Goal: Task Accomplishment & Management: Complete application form

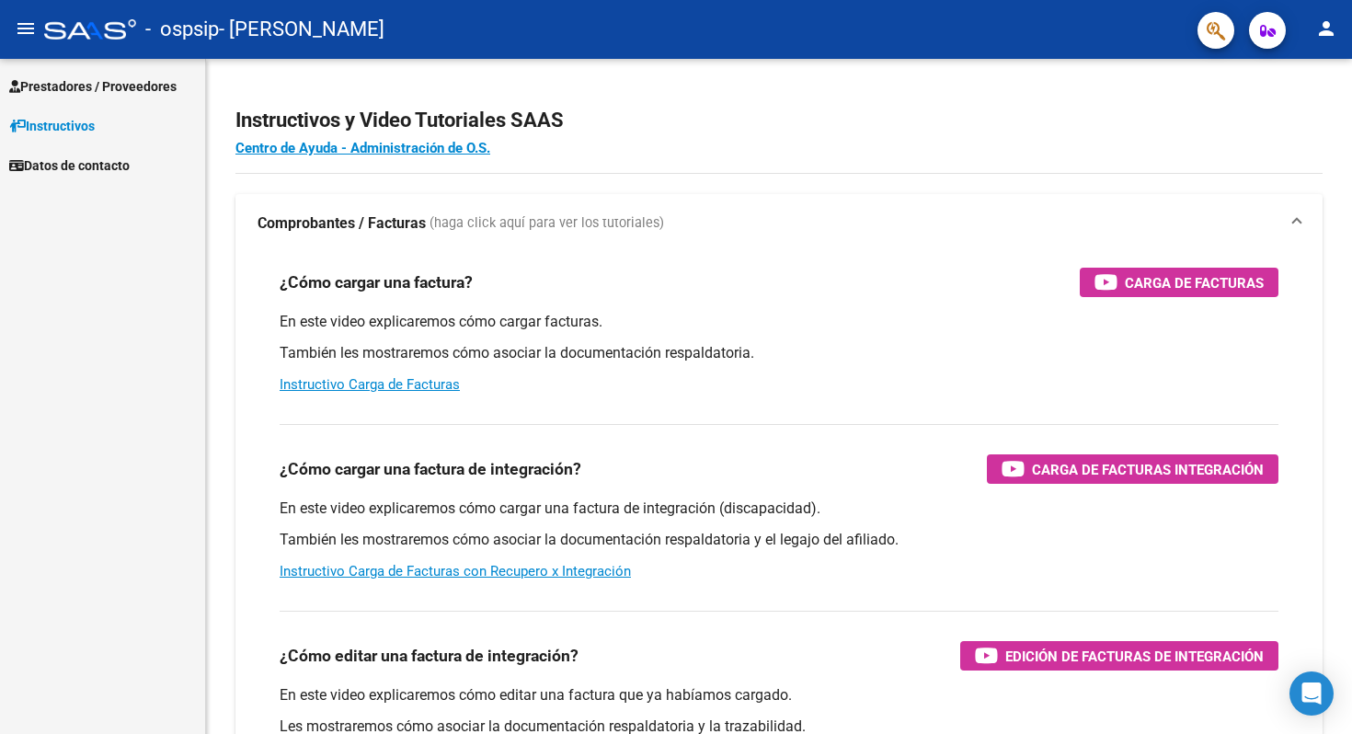
click at [109, 93] on span "Prestadores / Proveedores" at bounding box center [92, 86] width 167 height 20
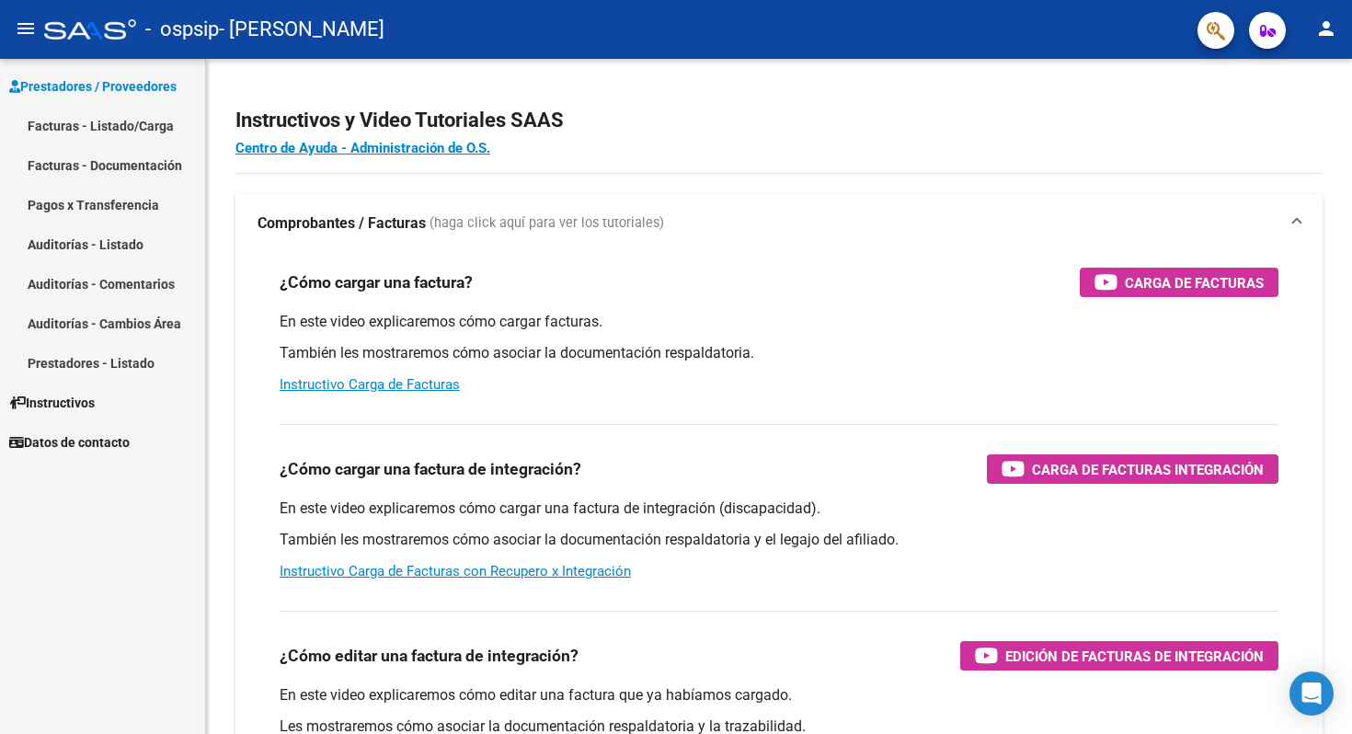
click at [101, 119] on link "Facturas - Listado/Carga" at bounding box center [102, 126] width 205 height 40
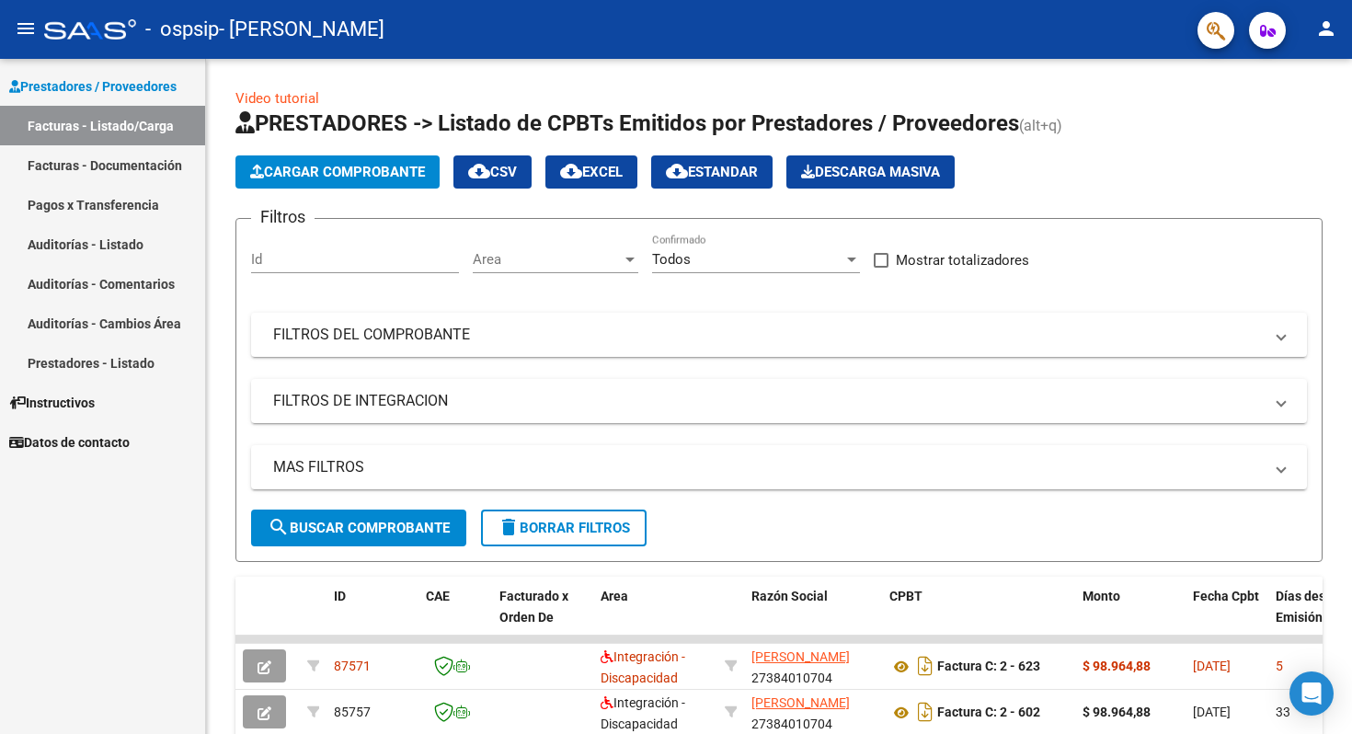
click at [90, 249] on link "Auditorías - Listado" at bounding box center [102, 244] width 205 height 40
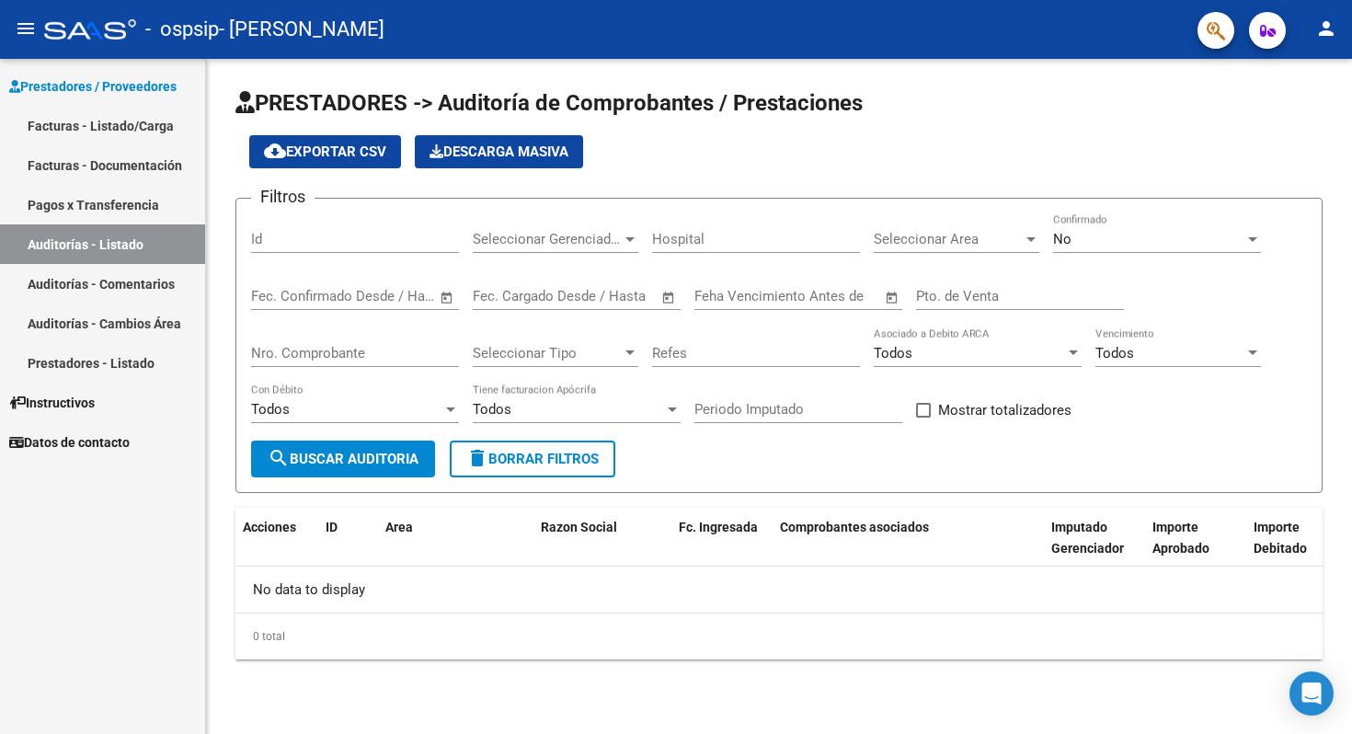
click at [62, 153] on link "Facturas - Documentación" at bounding box center [102, 165] width 205 height 40
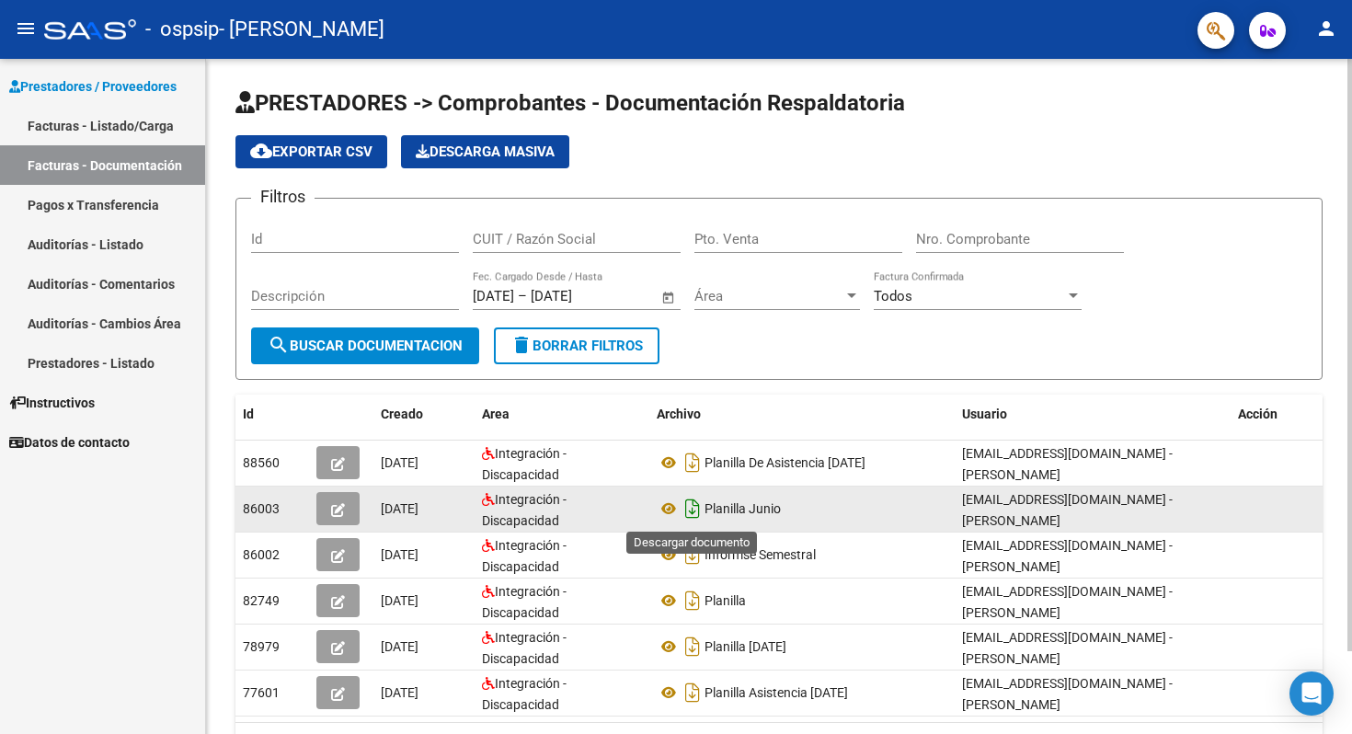
scroll to position [19, 0]
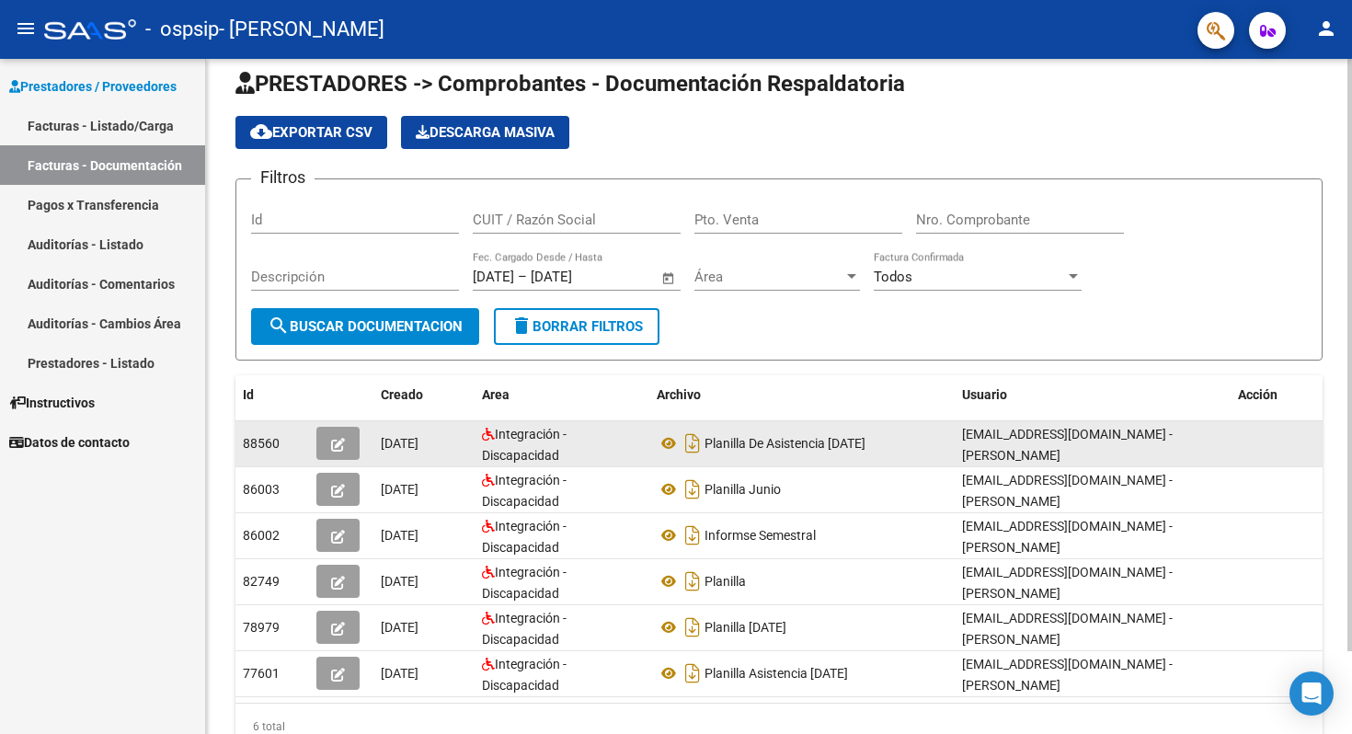
click at [333, 442] on icon "button" at bounding box center [338, 445] width 14 height 14
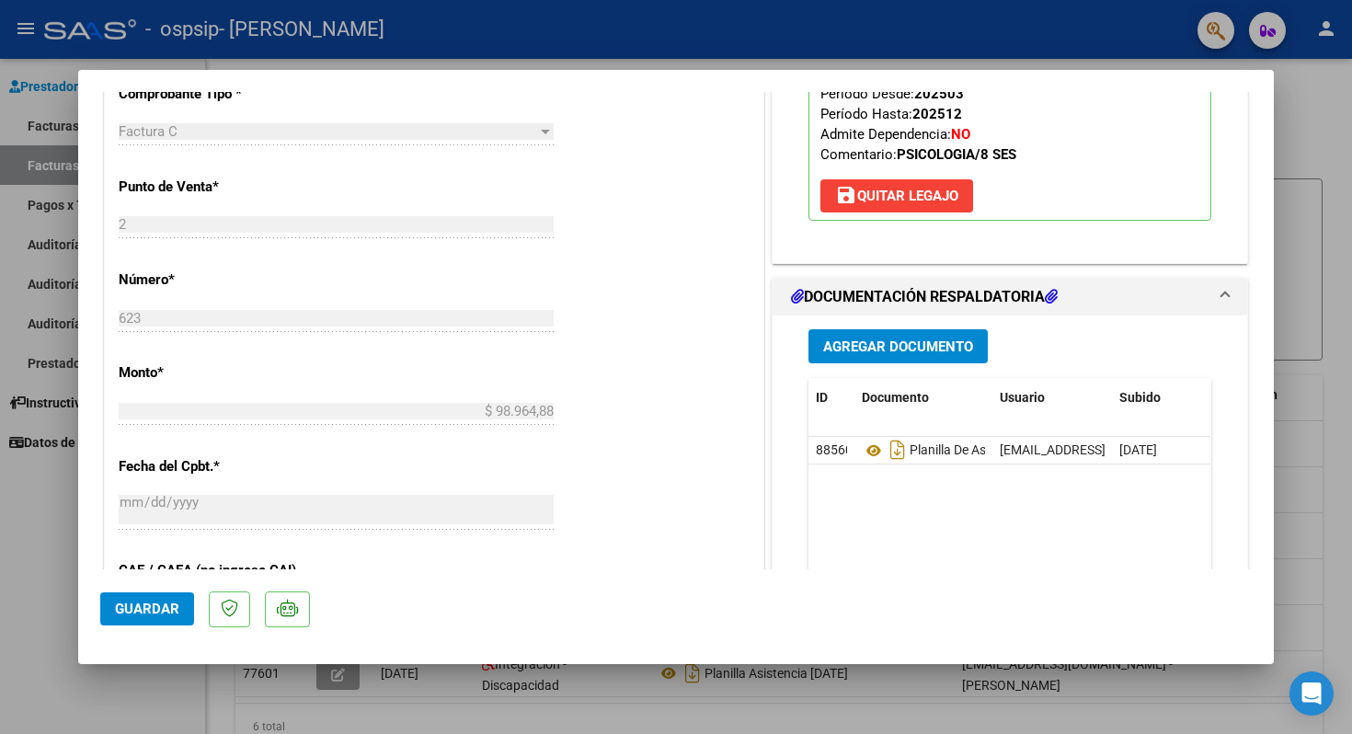
scroll to position [685, 0]
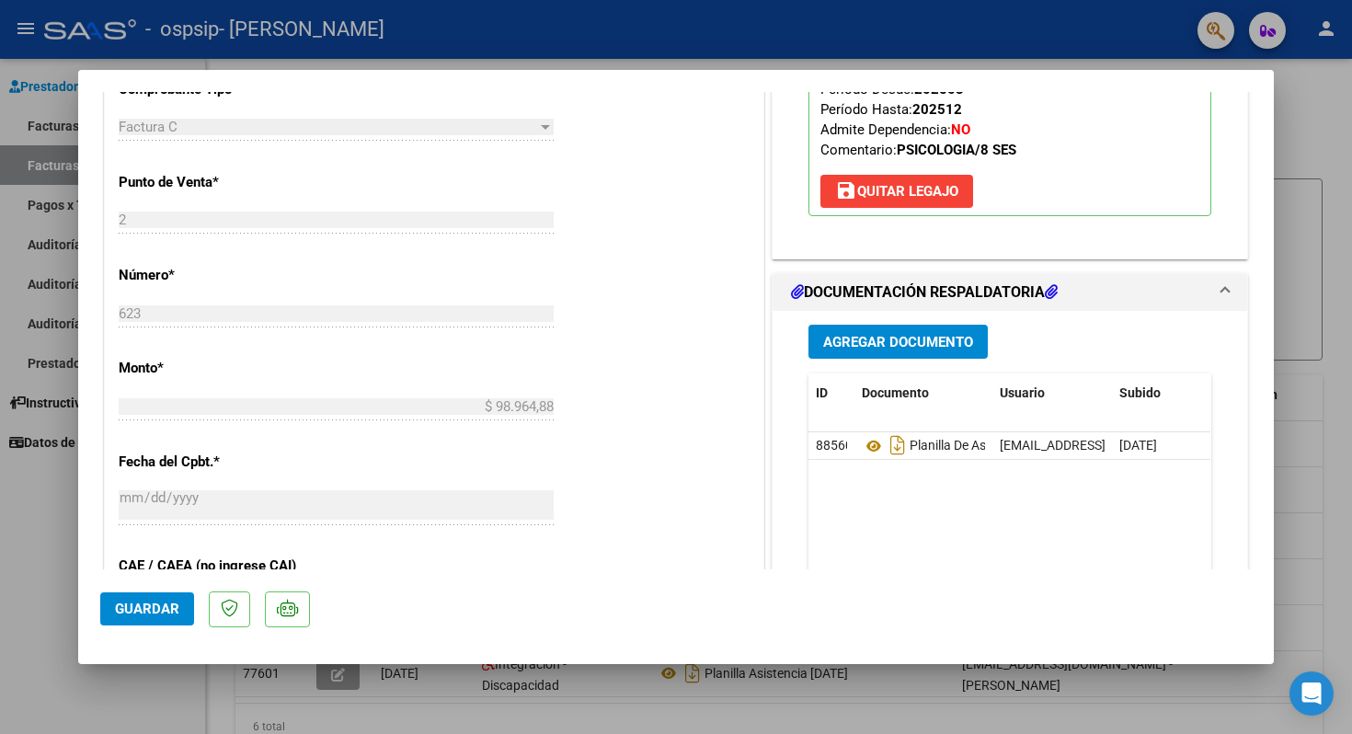
click at [909, 334] on span "Agregar Documento" at bounding box center [898, 342] width 150 height 17
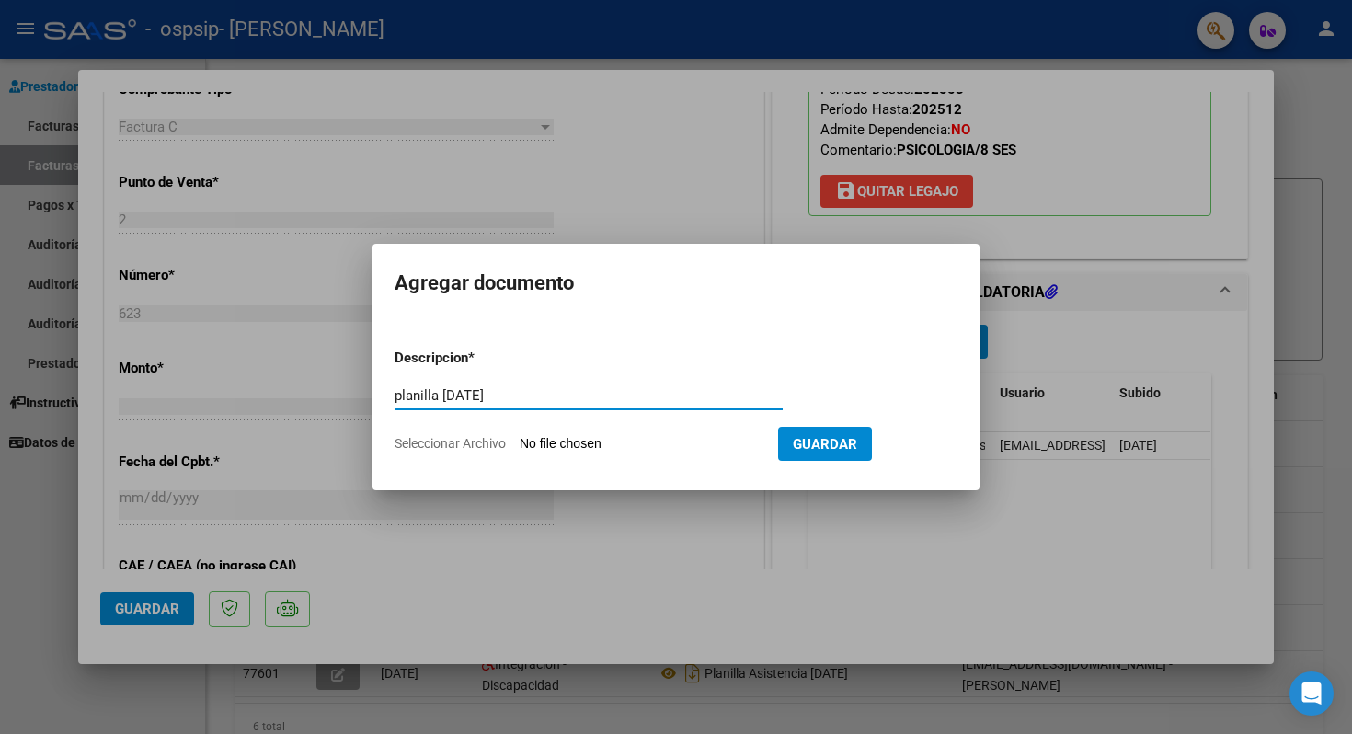
type input "planilla [DATE]"
click at [546, 436] on input "Seleccionar Archivo" at bounding box center [642, 444] width 244 height 17
type input "C:\fakepath\planilla [PERSON_NAME] 2025.jpeg"
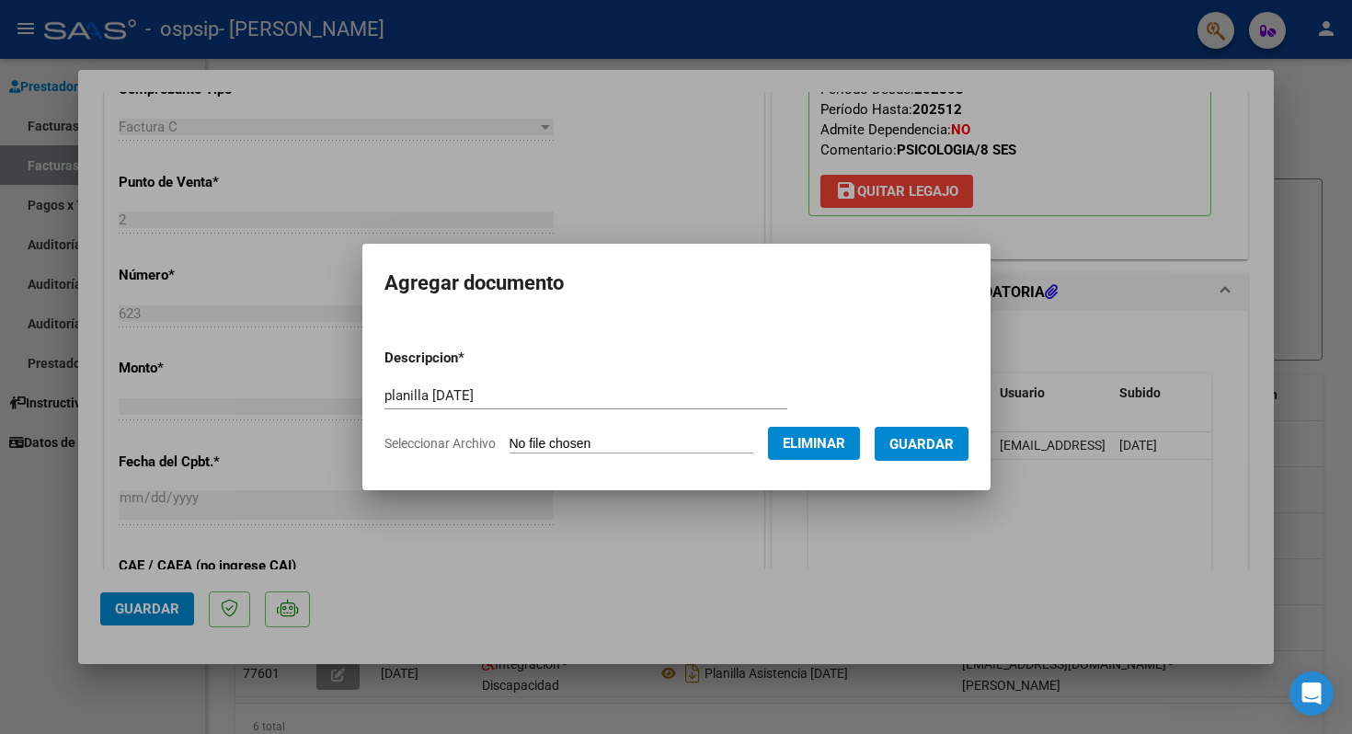
click at [933, 431] on button "Guardar" at bounding box center [922, 444] width 94 height 34
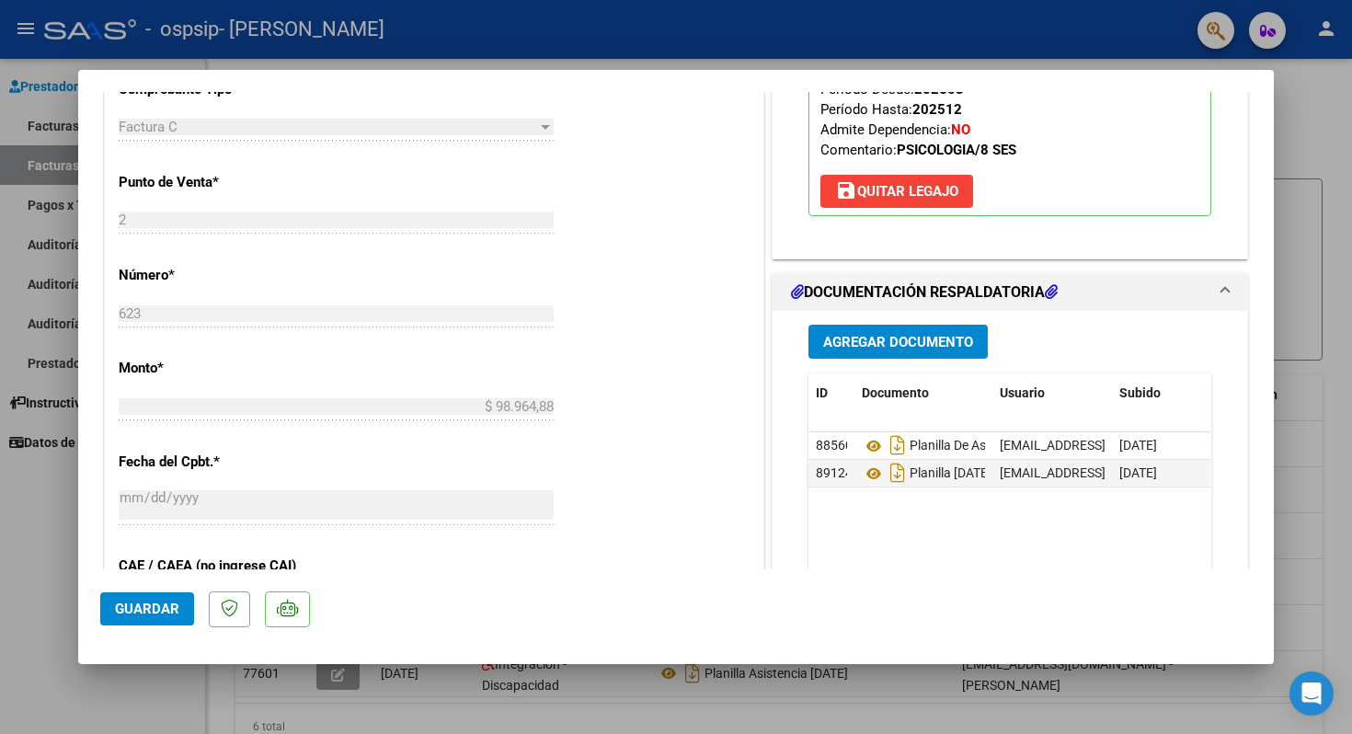
click at [1328, 385] on div at bounding box center [676, 367] width 1352 height 734
type input "$ 0,00"
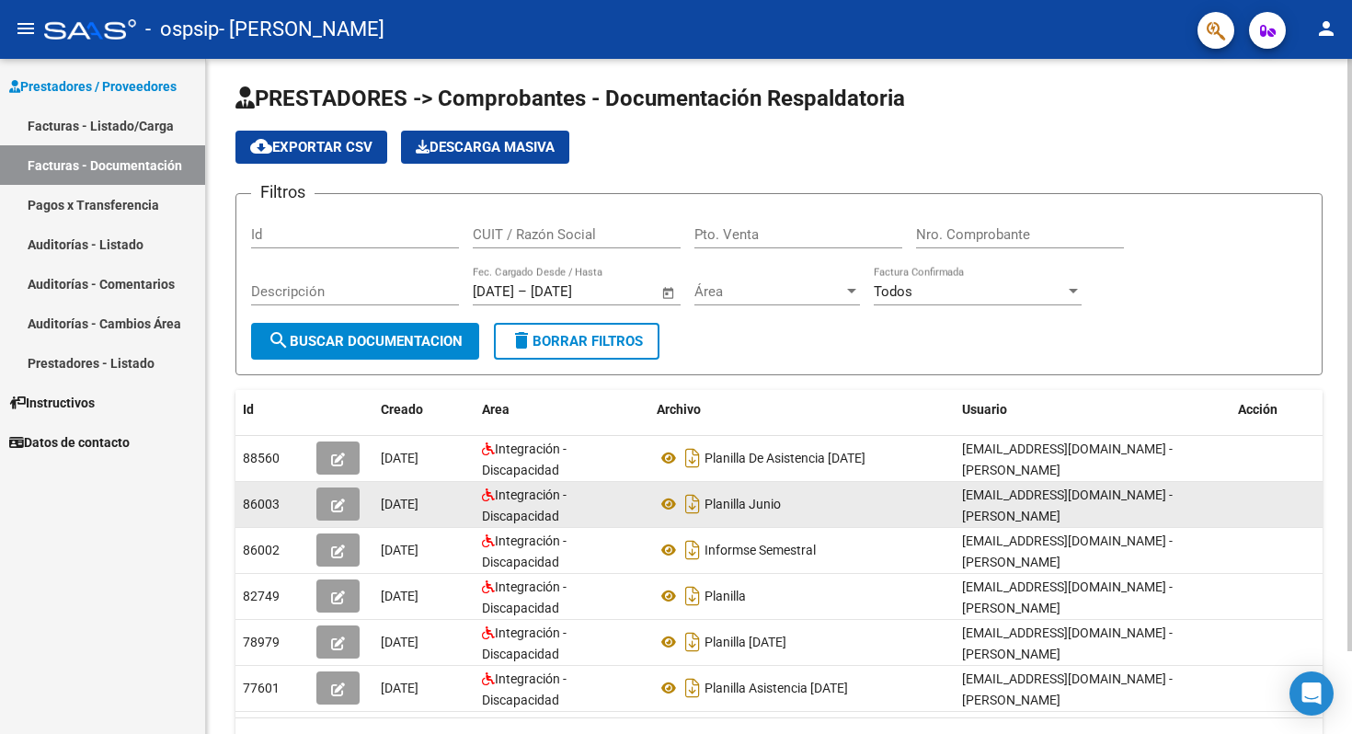
scroll to position [0, 0]
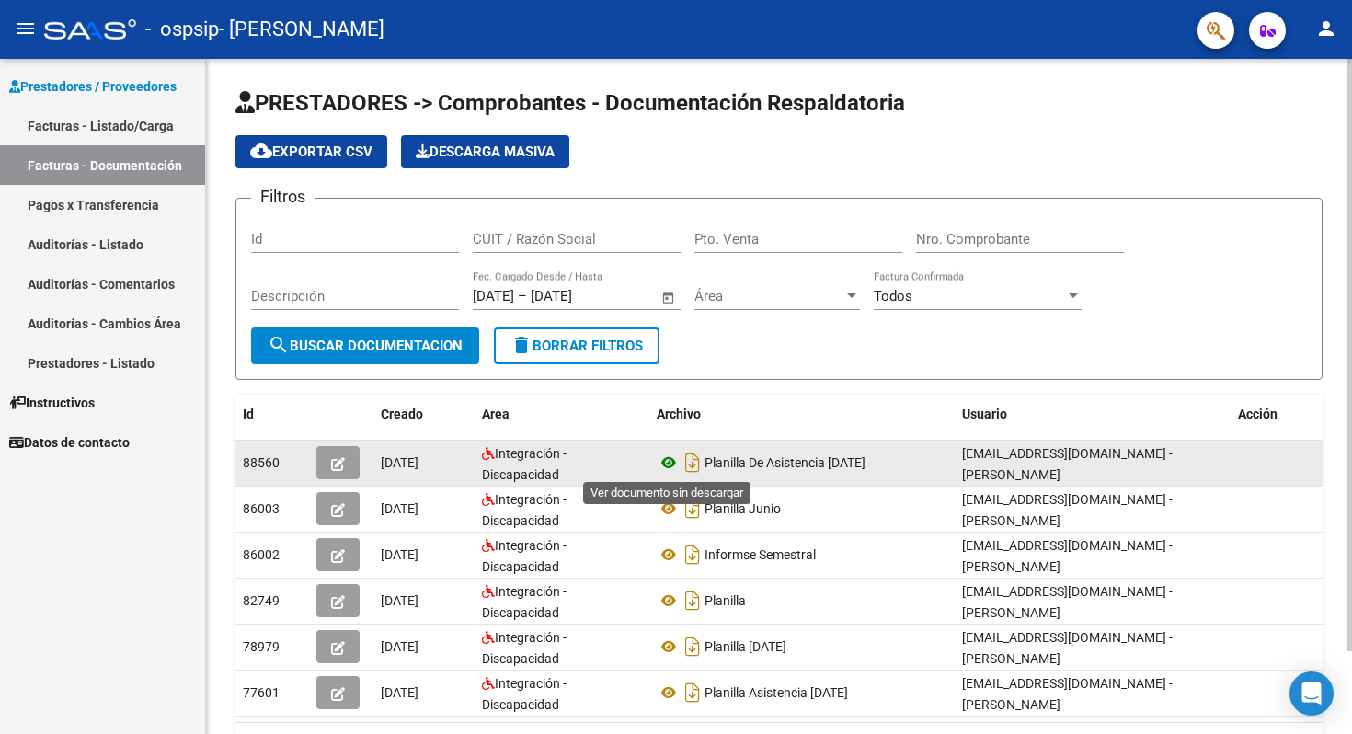
click at [673, 466] on icon at bounding box center [669, 463] width 24 height 22
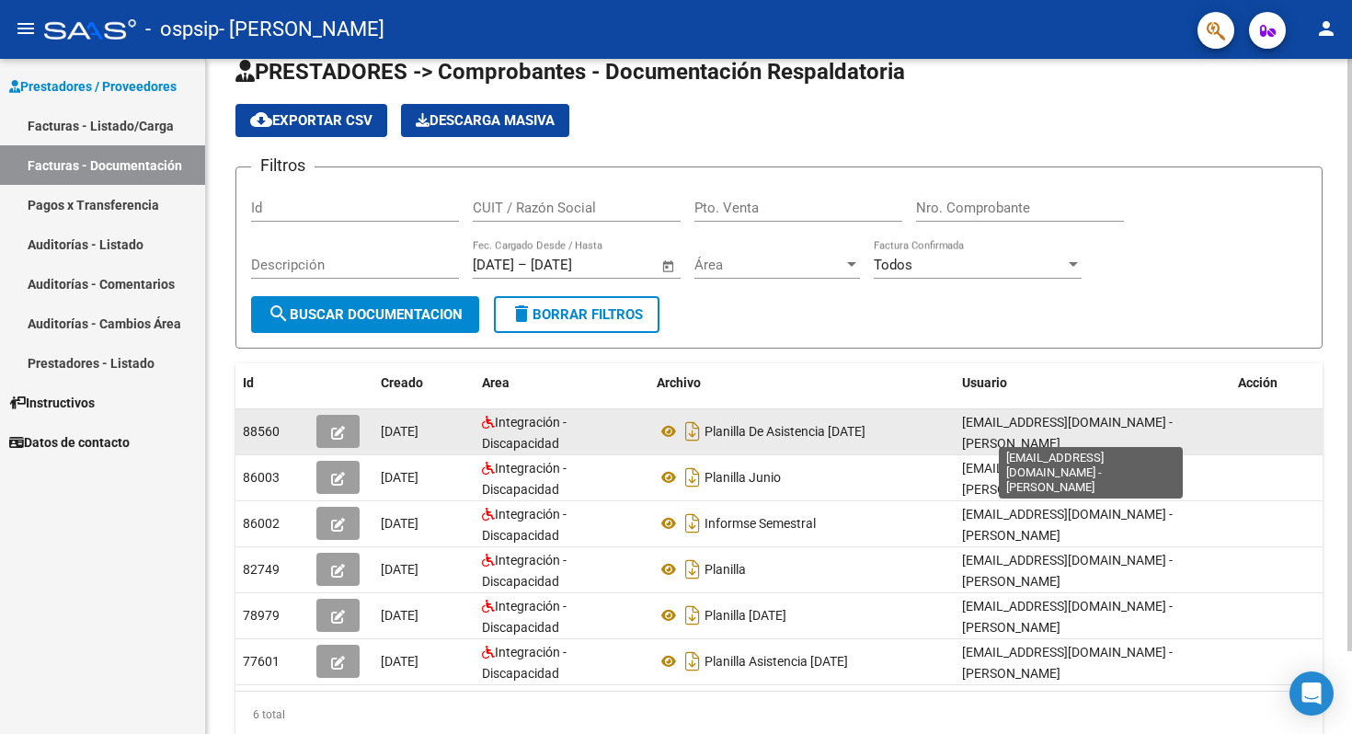
click at [1041, 424] on span "[EMAIL_ADDRESS][DOMAIN_NAME] - [PERSON_NAME]" at bounding box center [1067, 433] width 211 height 36
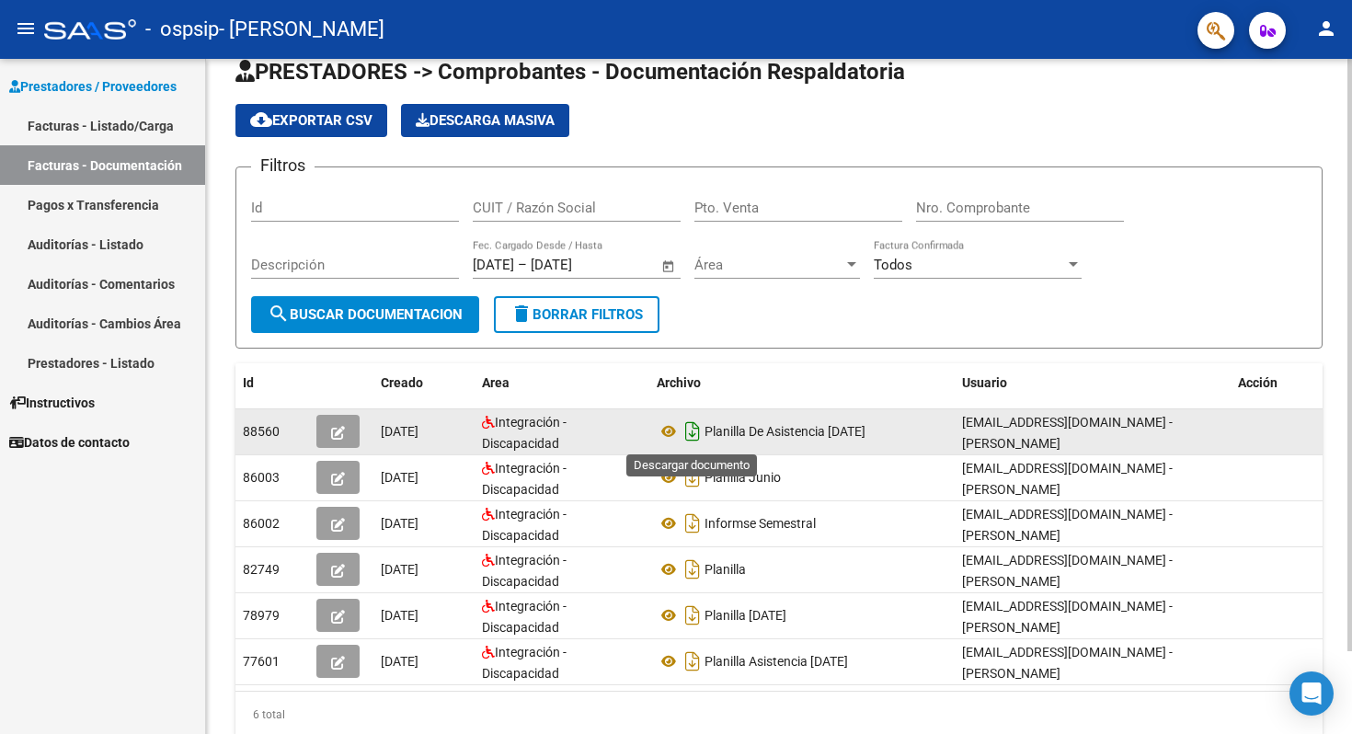
click at [692, 432] on icon "Descargar documento" at bounding box center [693, 431] width 24 height 29
click at [411, 434] on span "[DATE]" at bounding box center [400, 431] width 38 height 15
click at [322, 428] on button "button" at bounding box center [337, 431] width 43 height 33
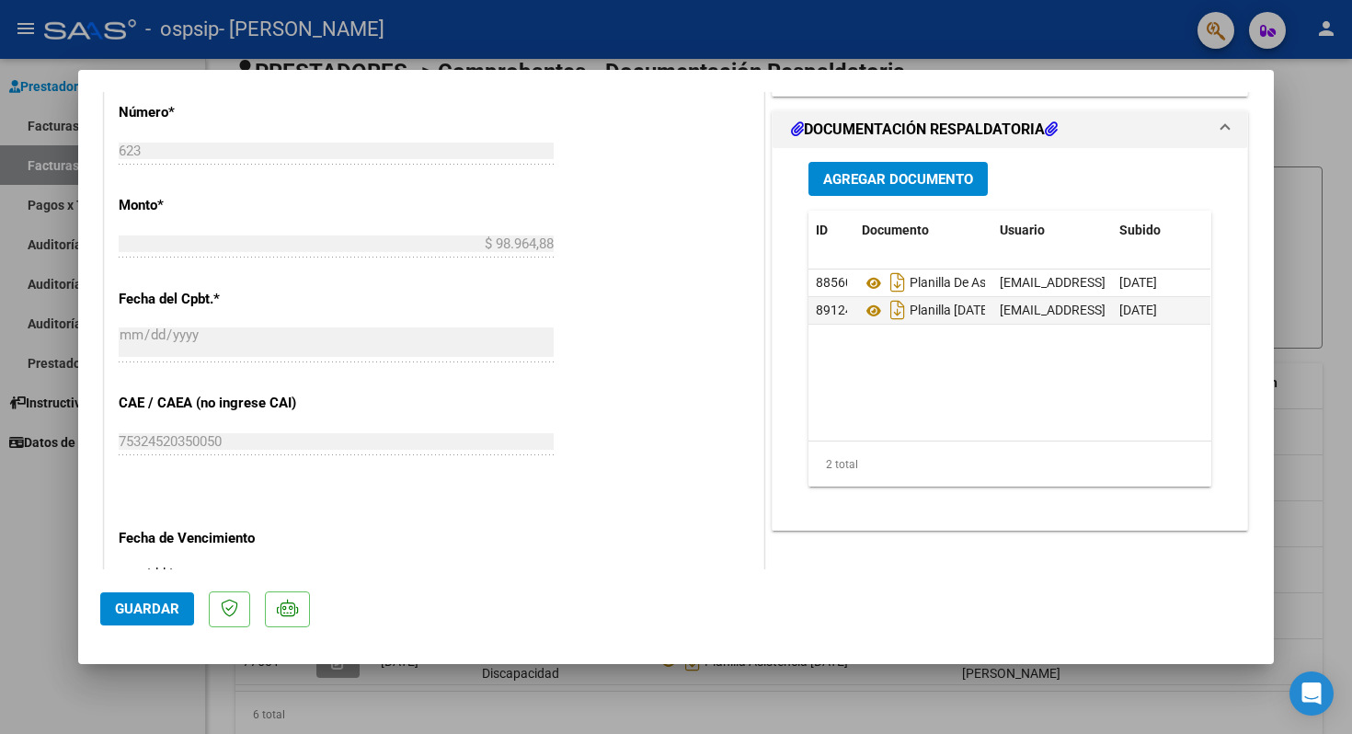
scroll to position [861, 0]
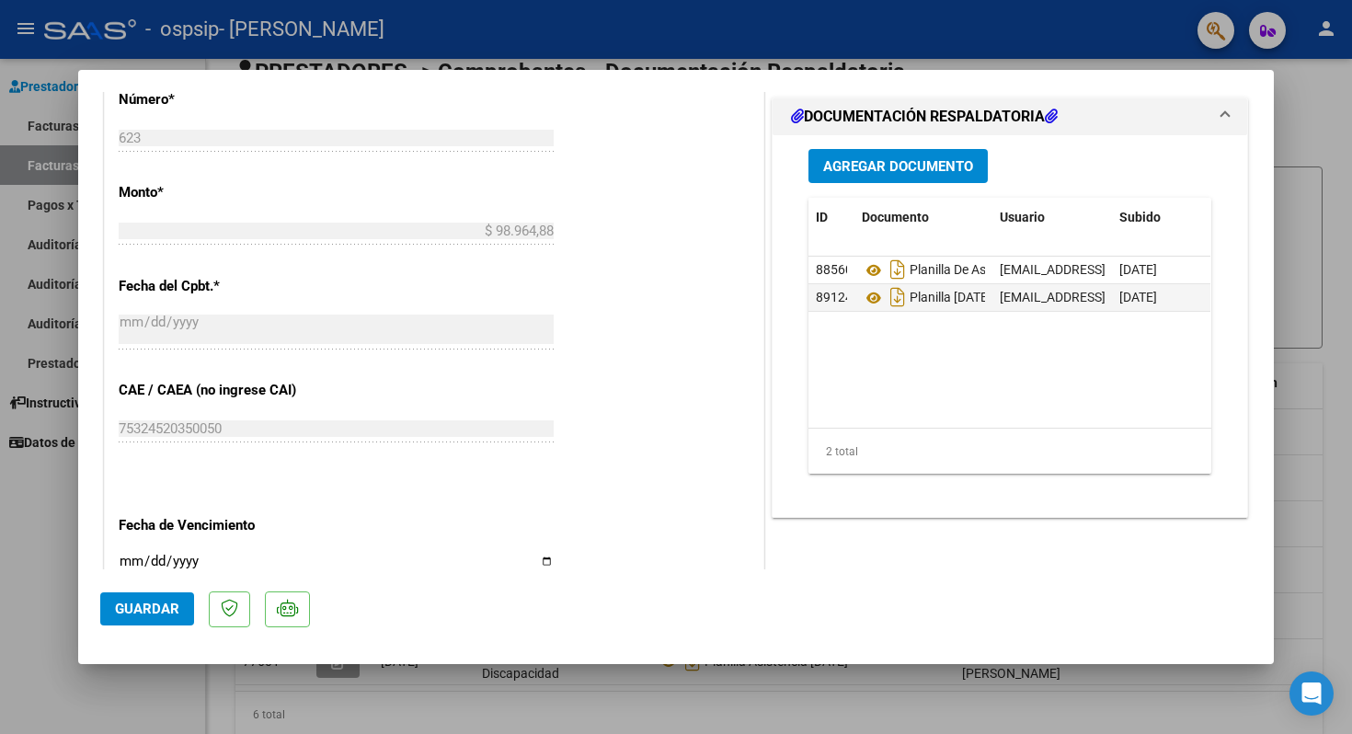
click at [699, 498] on div "CUIT * 27-38401070-4 Ingresar CUIT ANALISIS PRESTADOR [PERSON_NAME] ARCA Padrón…" at bounding box center [434, 118] width 659 height 1376
click at [30, 566] on div at bounding box center [676, 367] width 1352 height 734
type input "$ 0,00"
